Goal: Find contact information: Find contact information

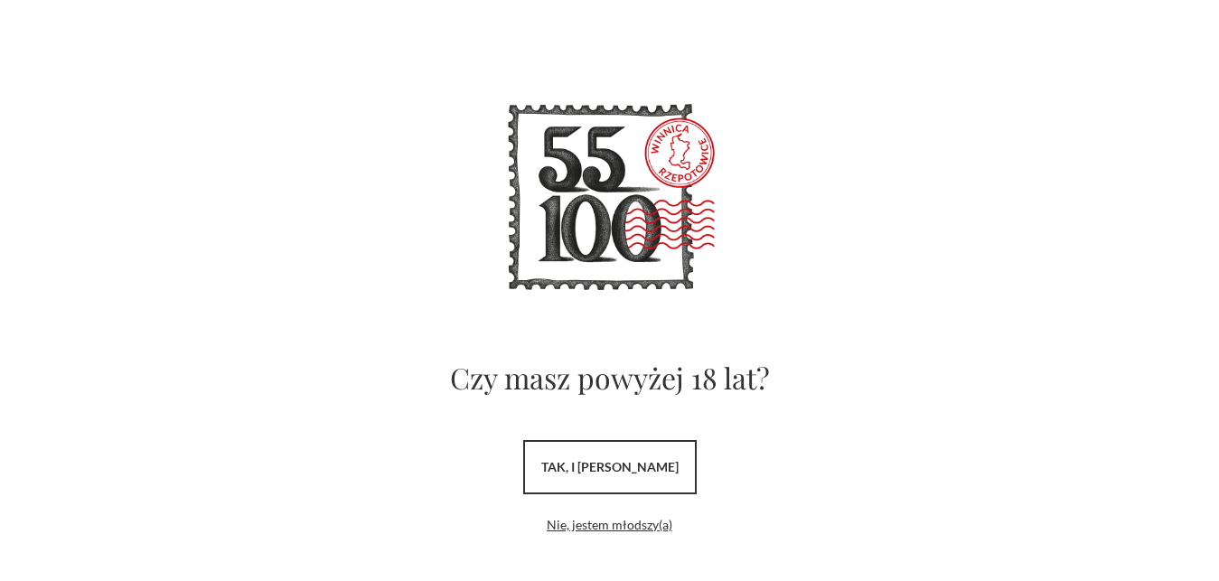
scroll to position [43, 0]
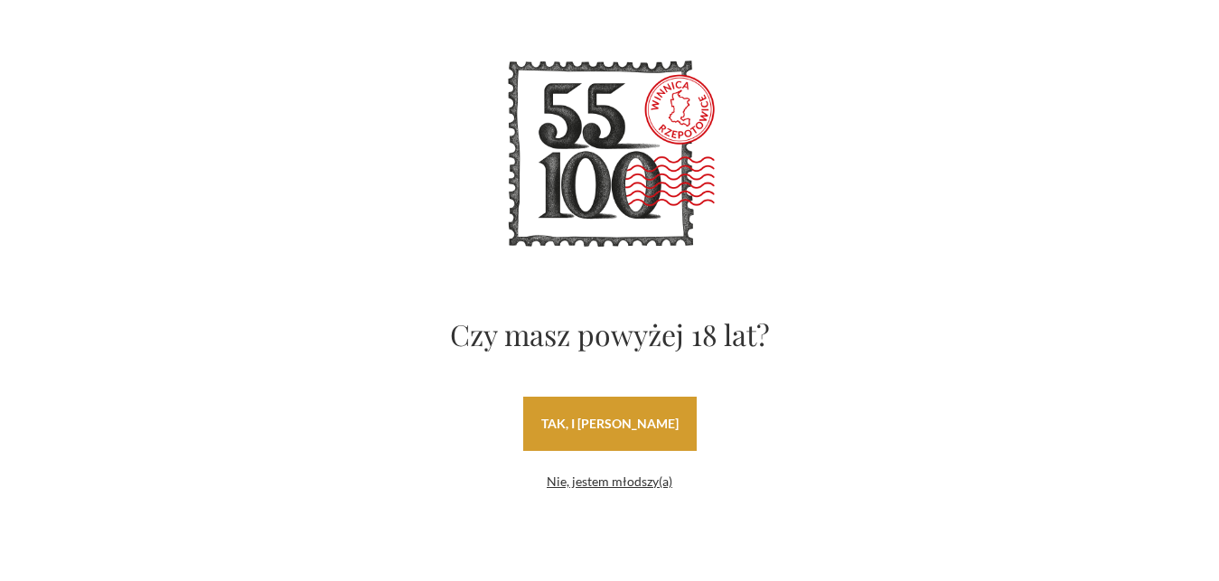
click at [589, 429] on link "tak, i uwielbiam wino" at bounding box center [609, 424] width 173 height 54
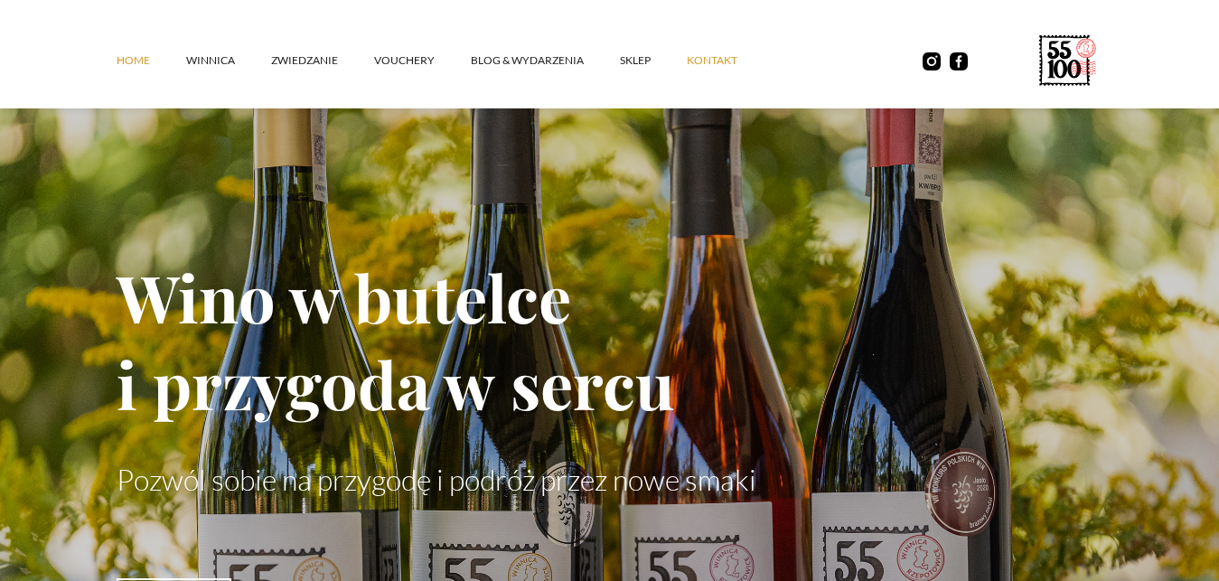
click at [708, 53] on link "kontakt" at bounding box center [730, 60] width 87 height 54
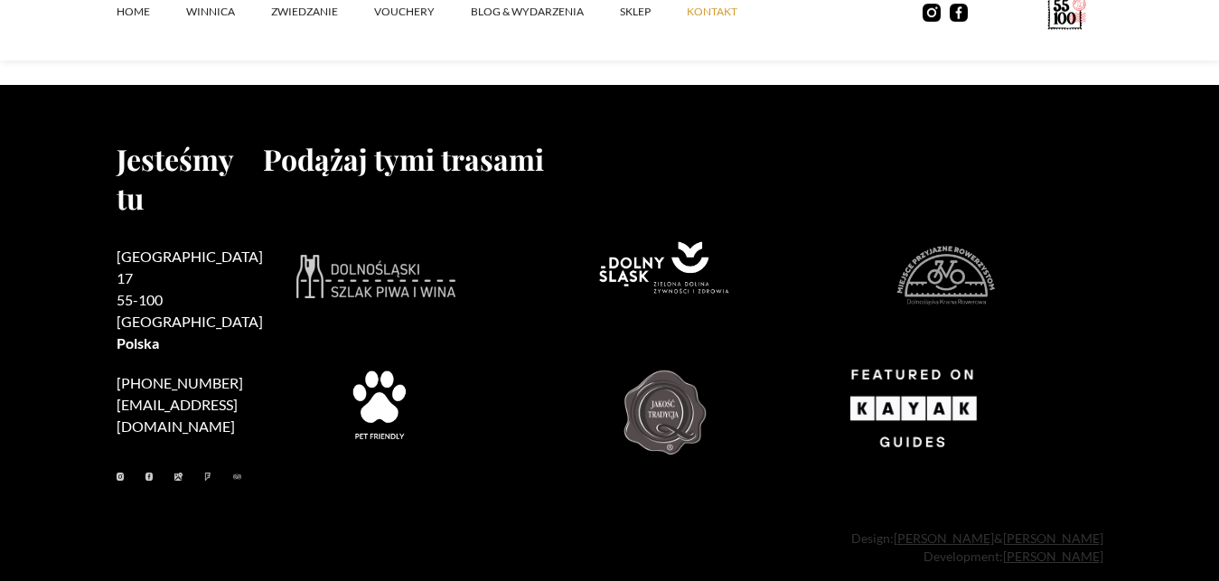
scroll to position [1688, 0]
